Goal: Transaction & Acquisition: Purchase product/service

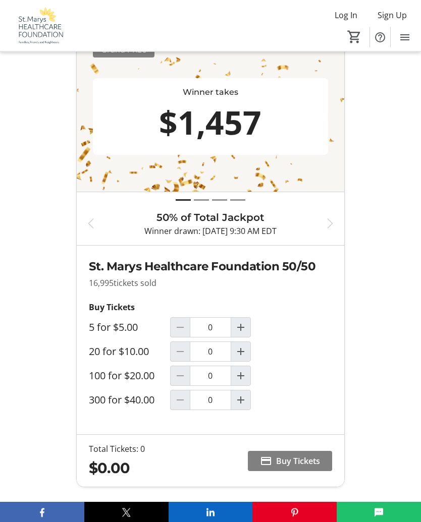
scroll to position [447, 0]
click at [241, 378] on mat-icon "Increment by one" at bounding box center [241, 376] width 12 height 12
type input "1"
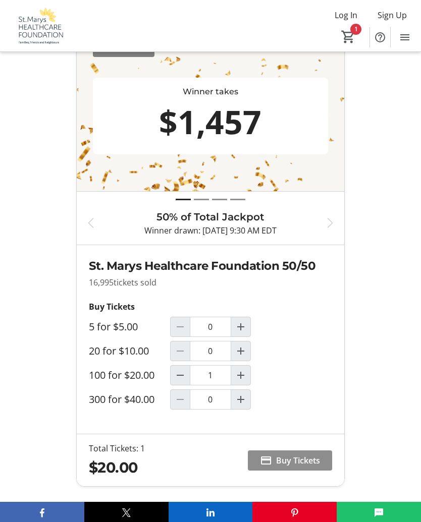
click at [311, 462] on span "Buy Tickets" at bounding box center [298, 461] width 44 height 12
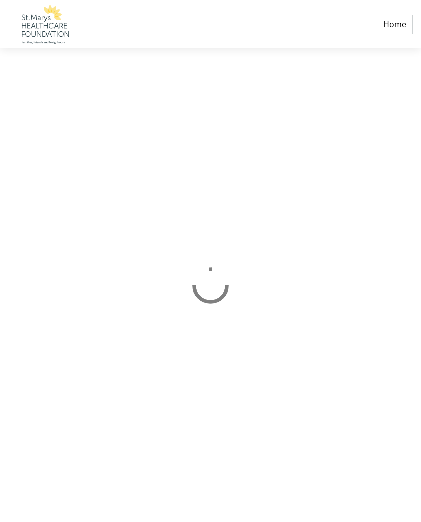
select select "CA"
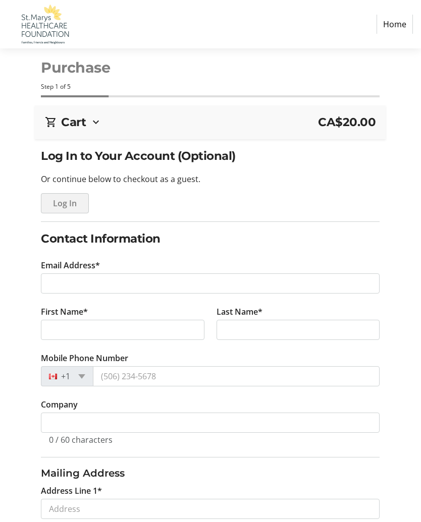
click at [72, 205] on span "Log In" at bounding box center [65, 203] width 24 height 12
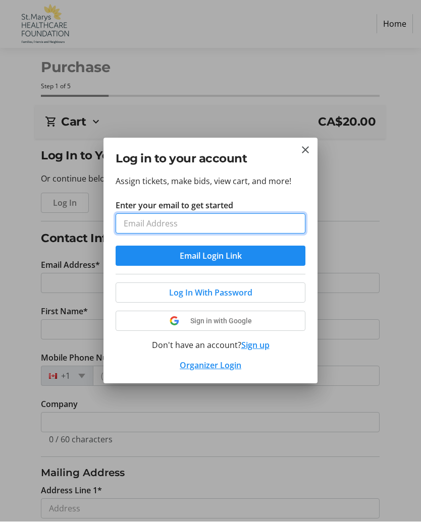
click at [281, 220] on input "Enter your email to get started" at bounding box center [211, 224] width 190 height 20
type input "[EMAIL_ADDRESS][DOMAIN_NAME]"
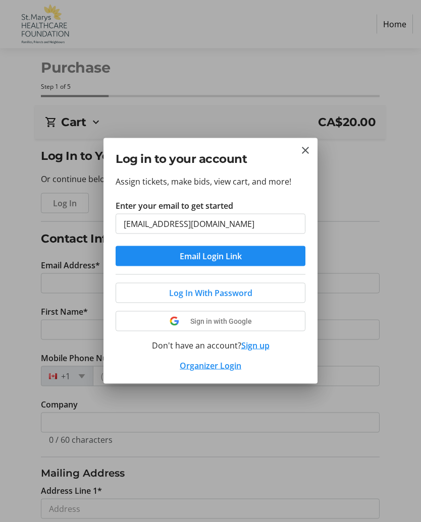
click at [210, 256] on button "Email Login Link" at bounding box center [211, 256] width 190 height 20
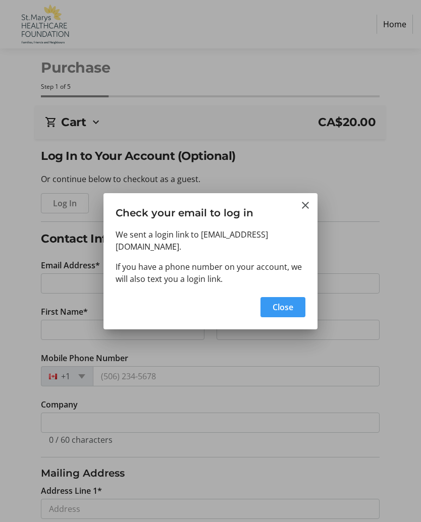
click at [292, 303] on span "Close" at bounding box center [283, 307] width 21 height 12
